Goal: Task Accomplishment & Management: Manage account settings

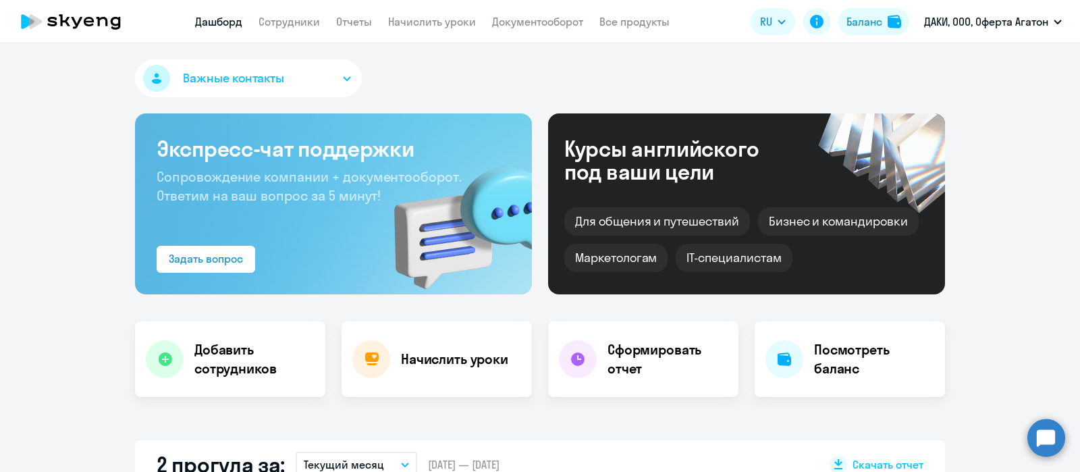
click at [282, 31] on app-header "Дашборд Сотрудники Отчеты Начислить уроки Документооборот Все продукты Дашборд …" at bounding box center [540, 21] width 1080 height 43
click at [298, 25] on link "Сотрудники" at bounding box center [289, 22] width 61 height 14
select select "30"
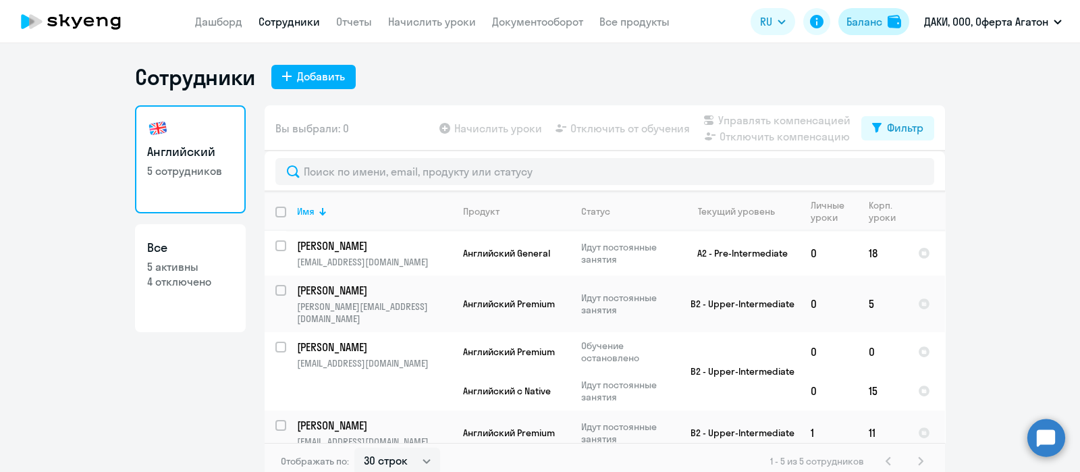
click at [868, 22] on div "Баланс" at bounding box center [865, 22] width 36 height 16
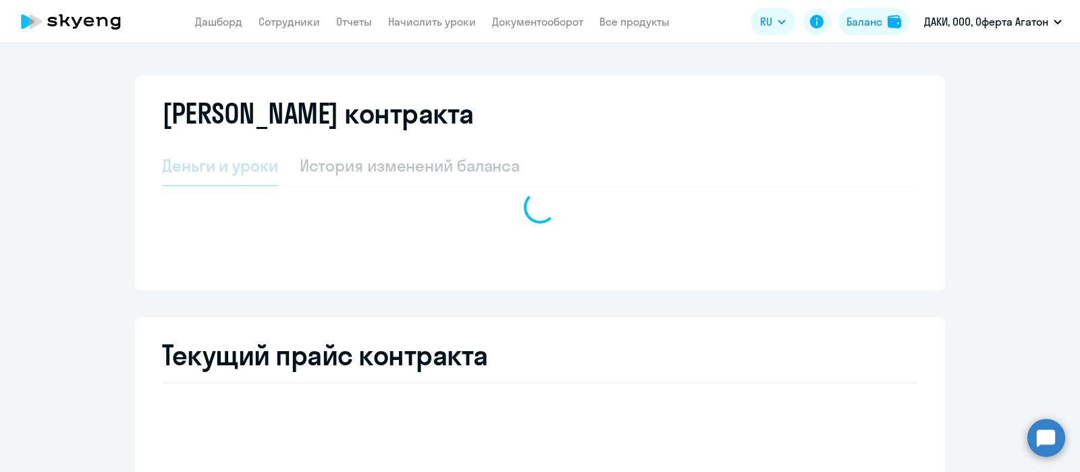
select select "english_adult_not_native_speaker"
